Goal: Task Accomplishment & Management: Complete application form

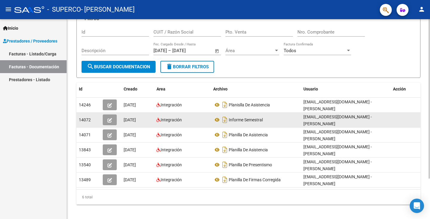
scroll to position [51, 0]
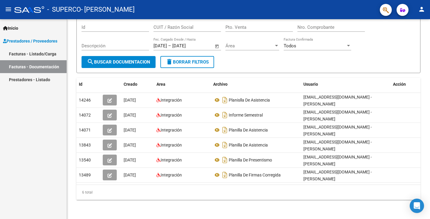
click at [40, 55] on link "Facturas - Listado/Carga" at bounding box center [33, 53] width 67 height 13
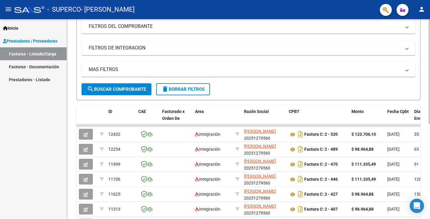
scroll to position [84, 0]
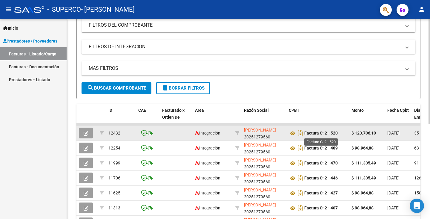
click at [315, 133] on strong "Factura C: 2 - 520" at bounding box center [321, 133] width 33 height 5
click at [294, 133] on icon at bounding box center [293, 132] width 8 height 7
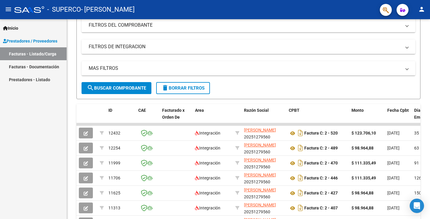
click at [45, 66] on link "Facturas - Documentación" at bounding box center [33, 66] width 67 height 13
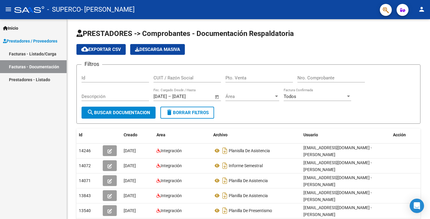
click at [46, 43] on span "Prestadores / Proveedores" at bounding box center [30, 41] width 54 height 7
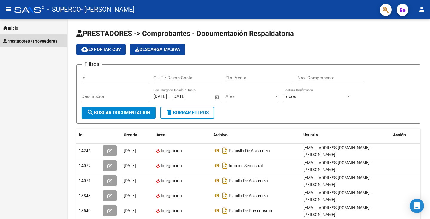
click at [46, 43] on span "Prestadores / Proveedores" at bounding box center [30, 41] width 54 height 7
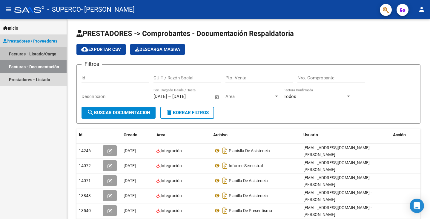
click at [46, 53] on link "Facturas - Listado/Carga" at bounding box center [33, 53] width 67 height 13
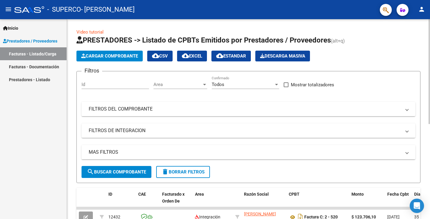
click at [117, 53] on span "Cargar Comprobante" at bounding box center [109, 55] width 57 height 5
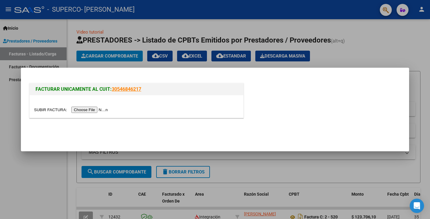
click at [91, 106] on div at bounding box center [136, 109] width 205 height 7
click at [91, 109] on input "file" at bounding box center [72, 109] width 76 height 6
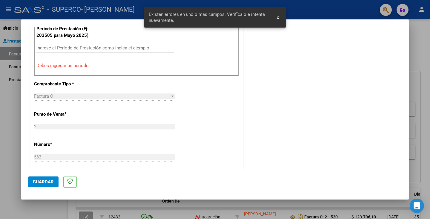
scroll to position [197, 0]
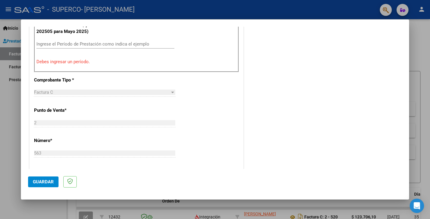
click at [80, 43] on input "Ingrese el Período de Prestación como indica el ejemplo" at bounding box center [105, 43] width 138 height 5
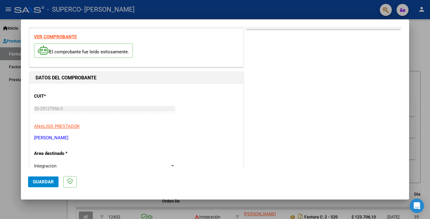
scroll to position [0, 0]
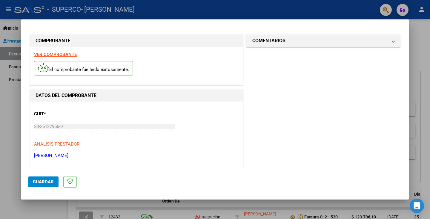
type input "202508"
click at [41, 186] on button "Guardar" at bounding box center [43, 181] width 30 height 11
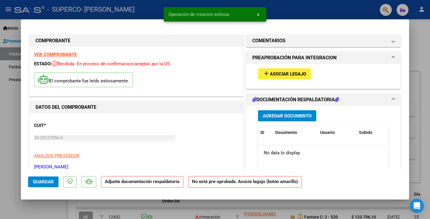
click at [293, 75] on span "Asociar Legajo" at bounding box center [288, 73] width 36 height 5
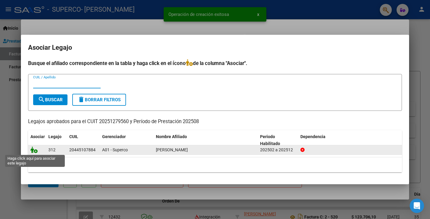
click at [33, 150] on icon at bounding box center [33, 149] width 7 height 7
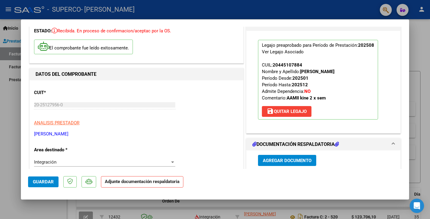
scroll to position [90, 0]
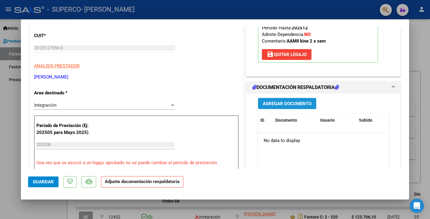
click at [279, 102] on span "Agregar Documento" at bounding box center [287, 103] width 49 height 5
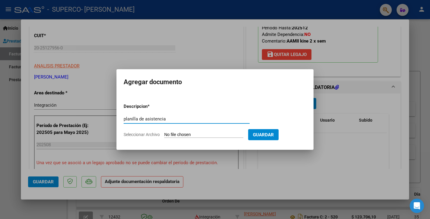
type input "planilla de asistencia"
click at [206, 133] on input "Seleccionar Archivo" at bounding box center [203, 135] width 79 height 6
type input "C:\fakepath\20251279560_011_00002_00000563.pdf"
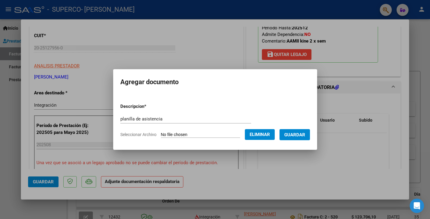
click at [295, 136] on span "Guardar" at bounding box center [295, 134] width 21 height 5
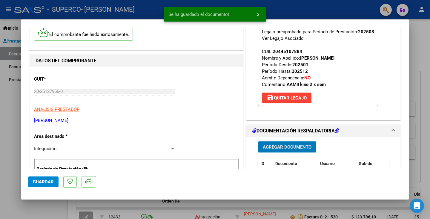
scroll to position [0, 0]
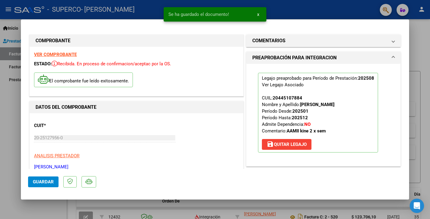
click at [260, 16] on button "x" at bounding box center [259, 14] width 12 height 11
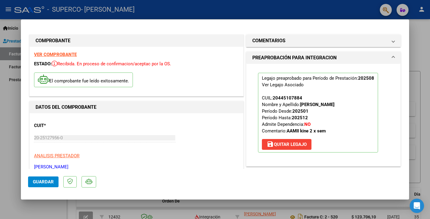
click at [11, 128] on div at bounding box center [215, 109] width 430 height 219
type input "$ 0,00"
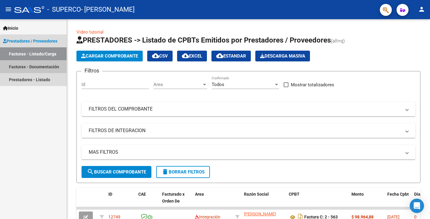
click at [51, 66] on link "Facturas - Documentación" at bounding box center [33, 66] width 67 height 13
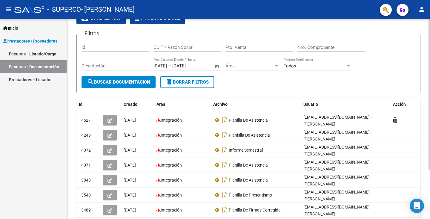
scroll to position [60, 0]
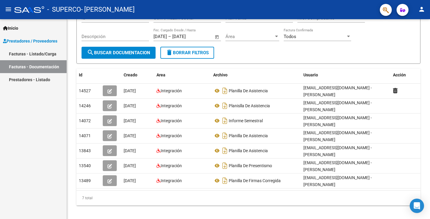
click at [36, 78] on link "Prestadores - Listado" at bounding box center [33, 79] width 67 height 13
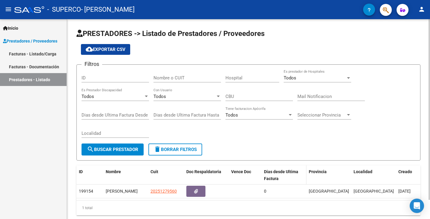
scroll to position [21, 0]
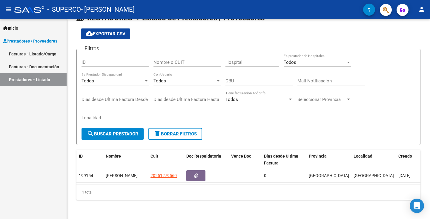
click at [50, 66] on link "Facturas - Documentación" at bounding box center [33, 66] width 67 height 13
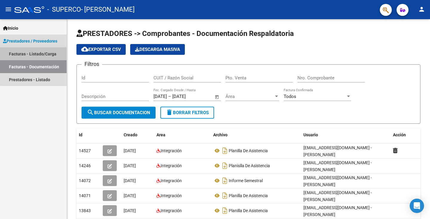
click at [43, 50] on link "Facturas - Listado/Carga" at bounding box center [33, 53] width 67 height 13
click at [29, 52] on link "Facturas - Listado/Carga" at bounding box center [33, 53] width 67 height 13
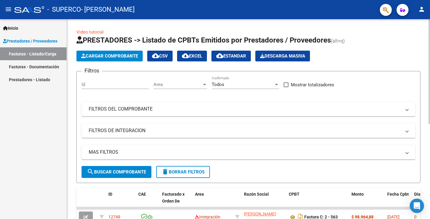
scroll to position [120, 0]
